Goal: Navigation & Orientation: Understand site structure

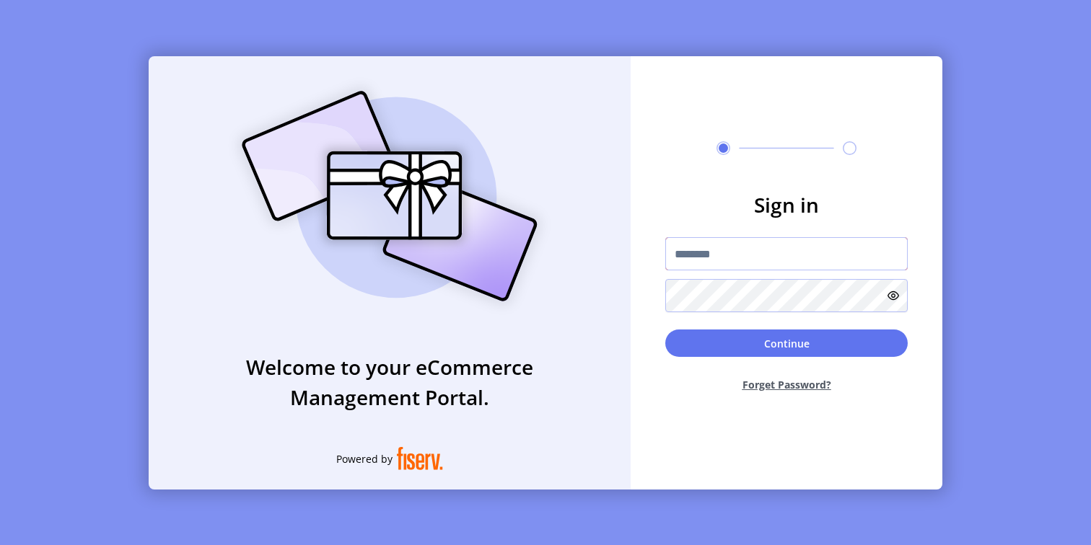
type input "**********"
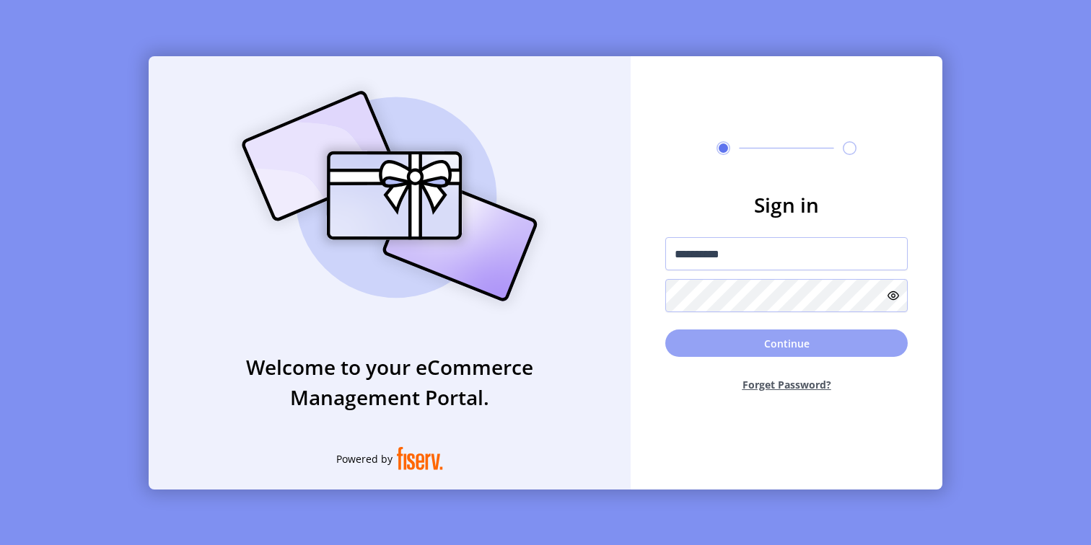
click at [703, 346] on button "Continue" at bounding box center [786, 343] width 242 height 27
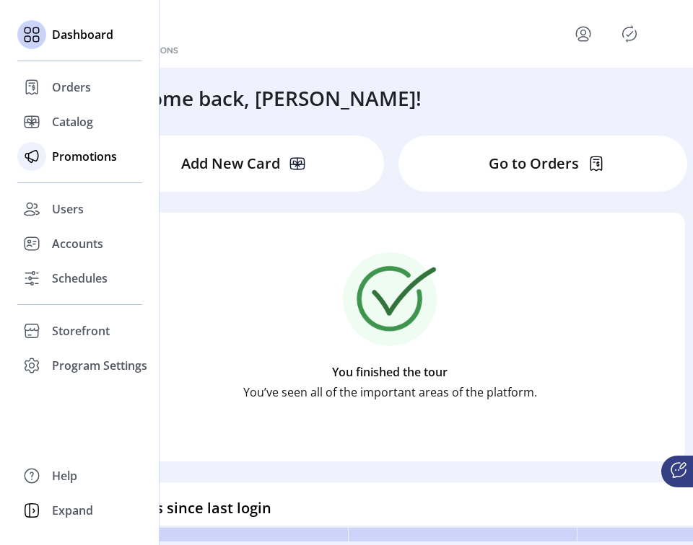
click at [79, 154] on span "Promotions" at bounding box center [84, 156] width 65 height 17
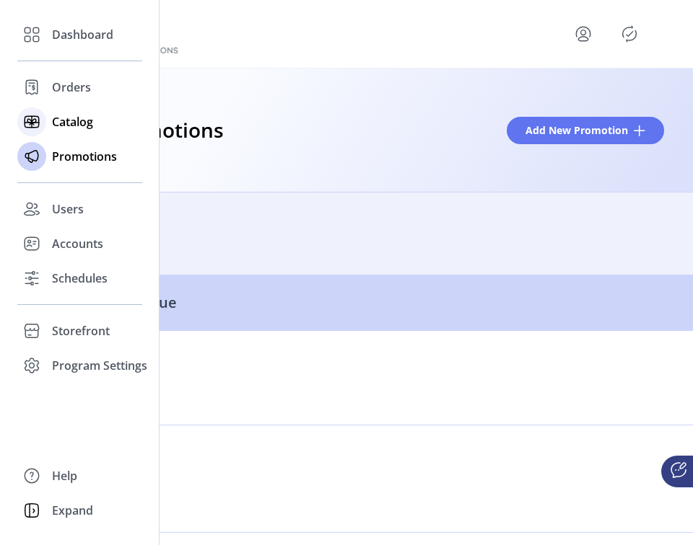
click at [70, 123] on span "Catalog" at bounding box center [72, 121] width 41 height 17
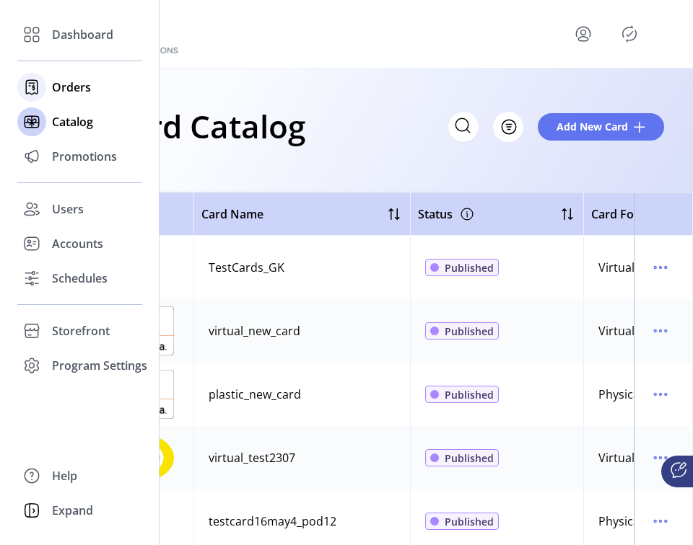
click at [69, 89] on span "Orders" at bounding box center [71, 87] width 39 height 17
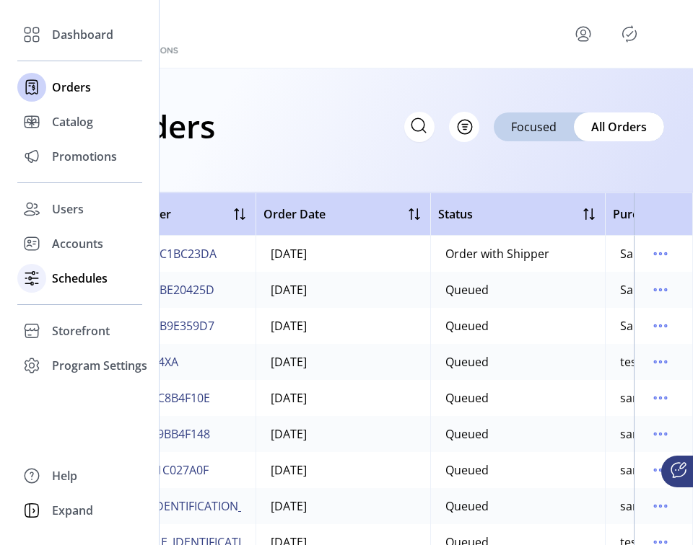
click at [87, 276] on span "Schedules" at bounding box center [80, 278] width 56 height 17
